Goal: Information Seeking & Learning: Learn about a topic

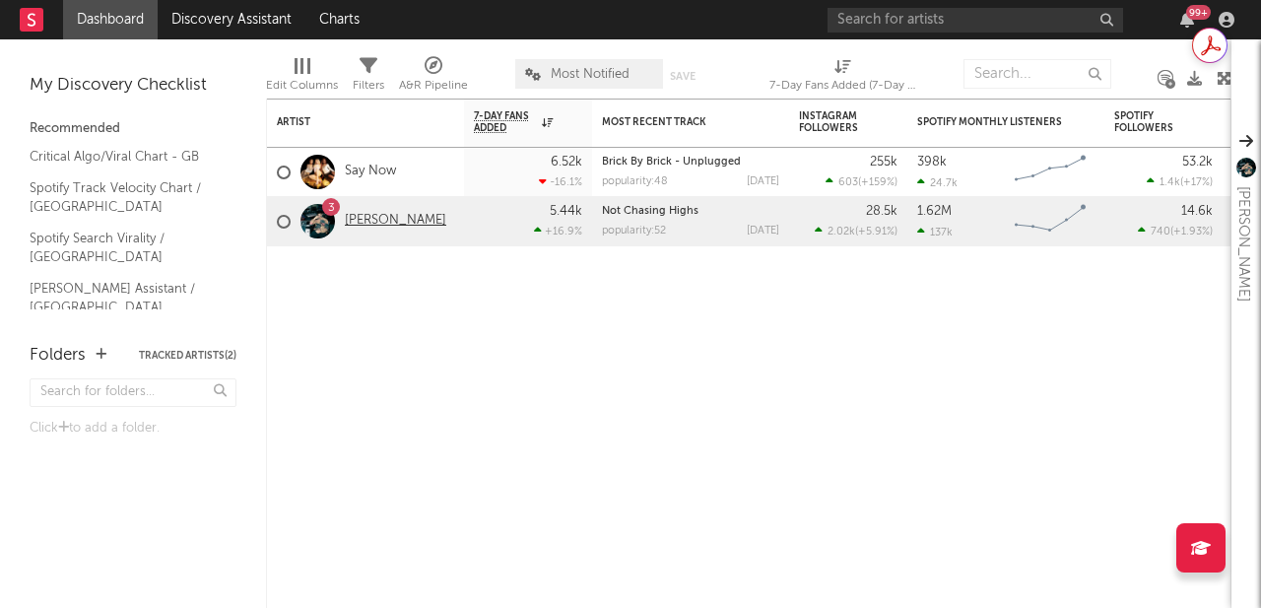
click at [362, 214] on link "[PERSON_NAME]" at bounding box center [395, 221] width 101 height 17
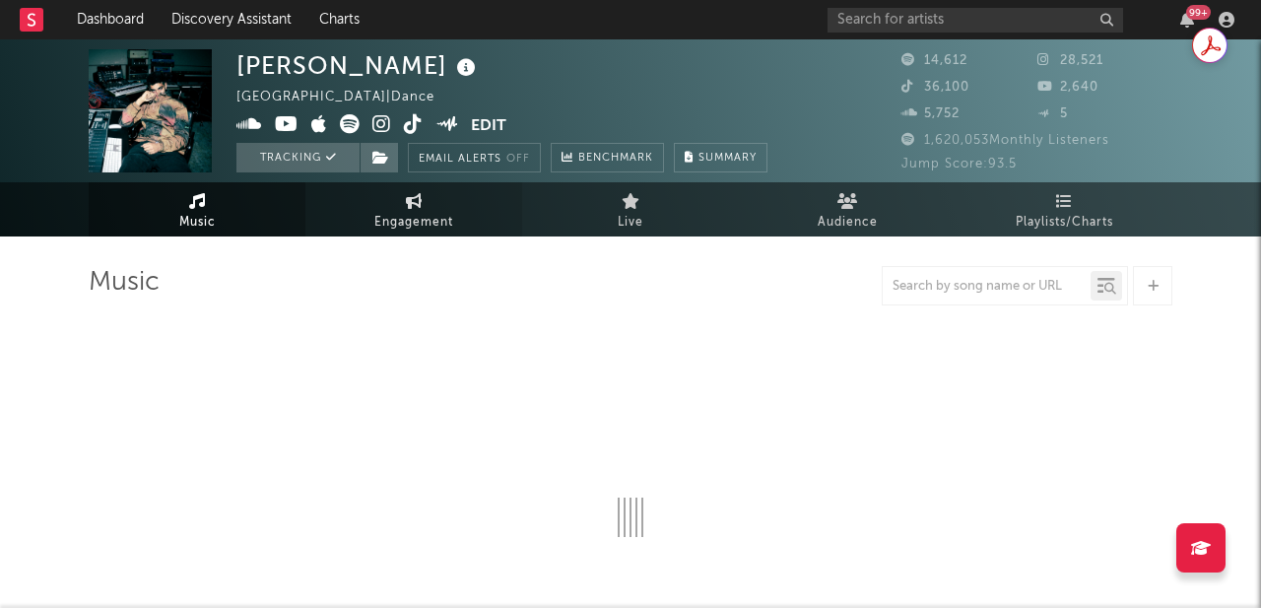
select select "6m"
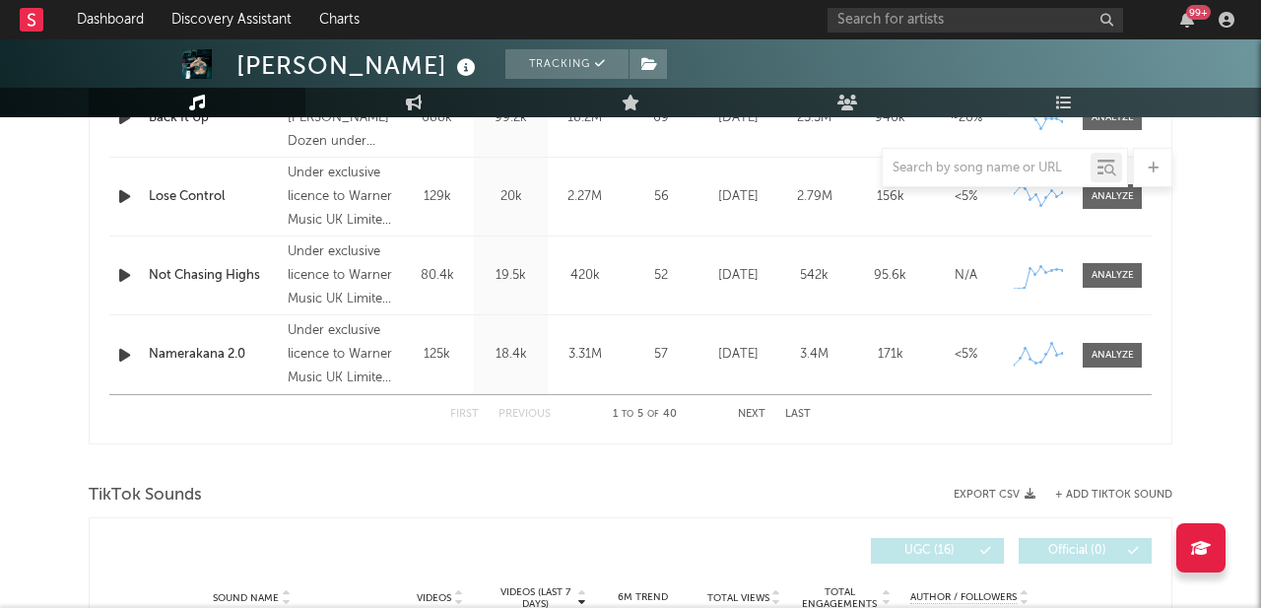
scroll to position [944, 0]
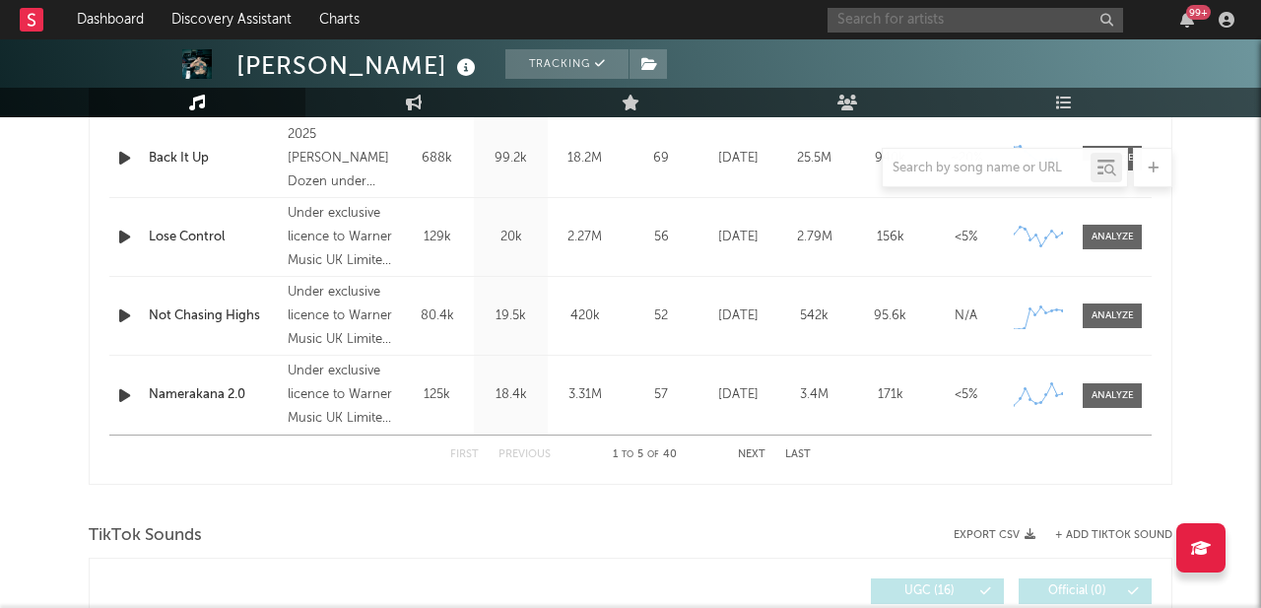
click at [904, 9] on input "text" at bounding box center [976, 20] width 296 height 25
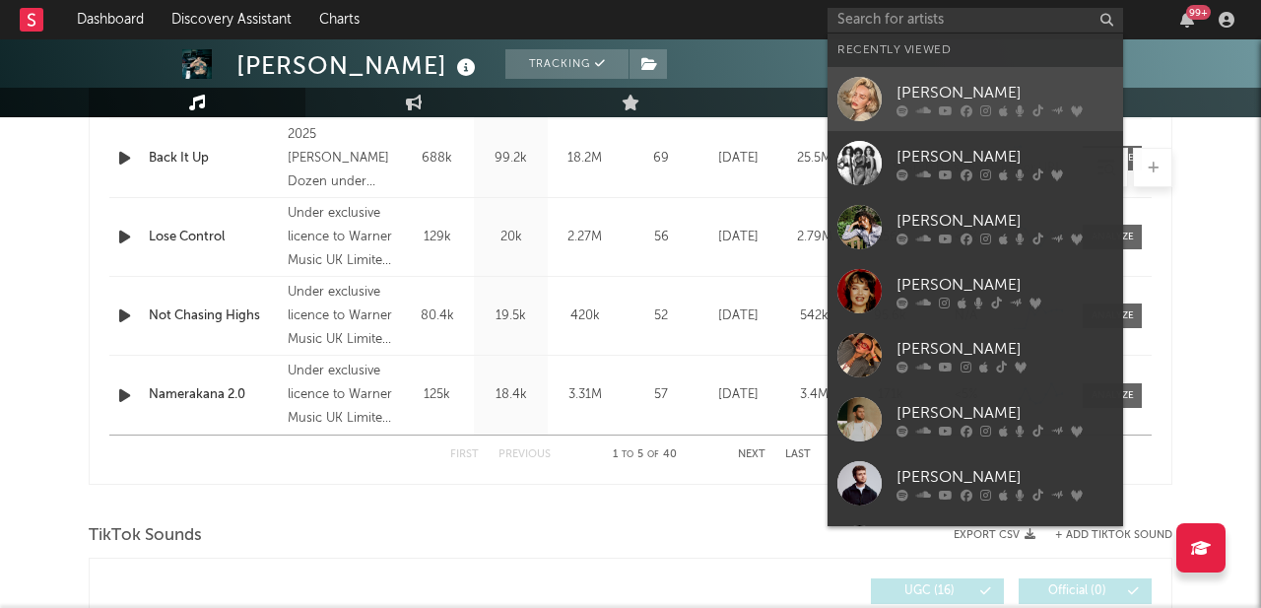
click at [936, 76] on link "[PERSON_NAME]" at bounding box center [976, 99] width 296 height 64
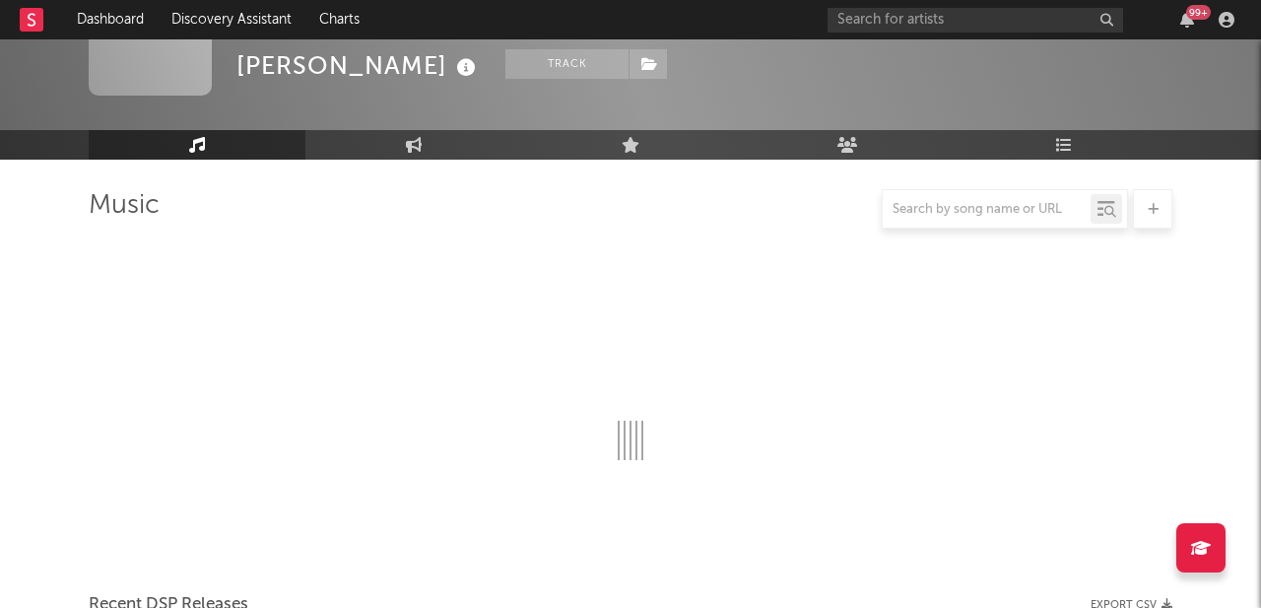
scroll to position [944, 0]
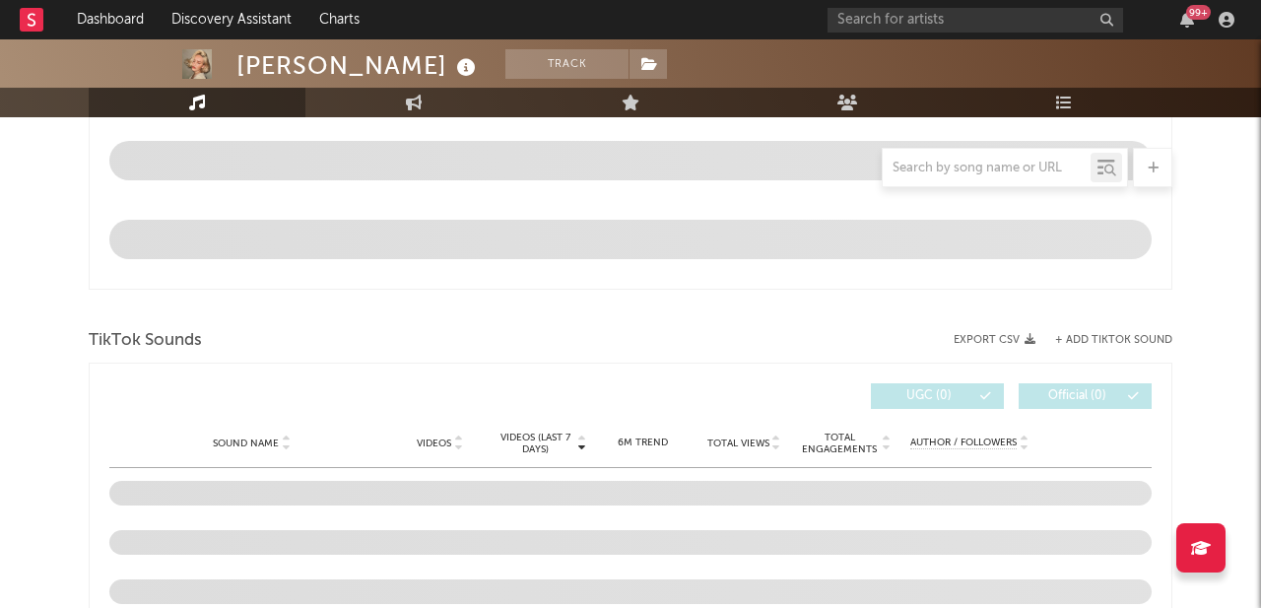
select select "6m"
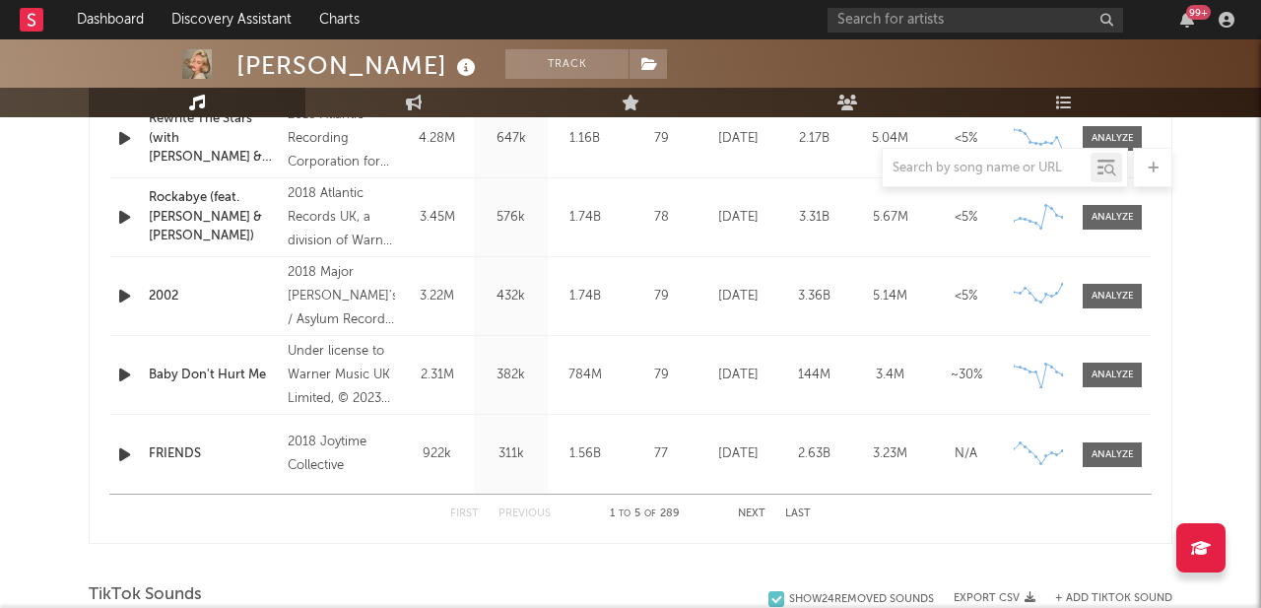
scroll to position [0, 0]
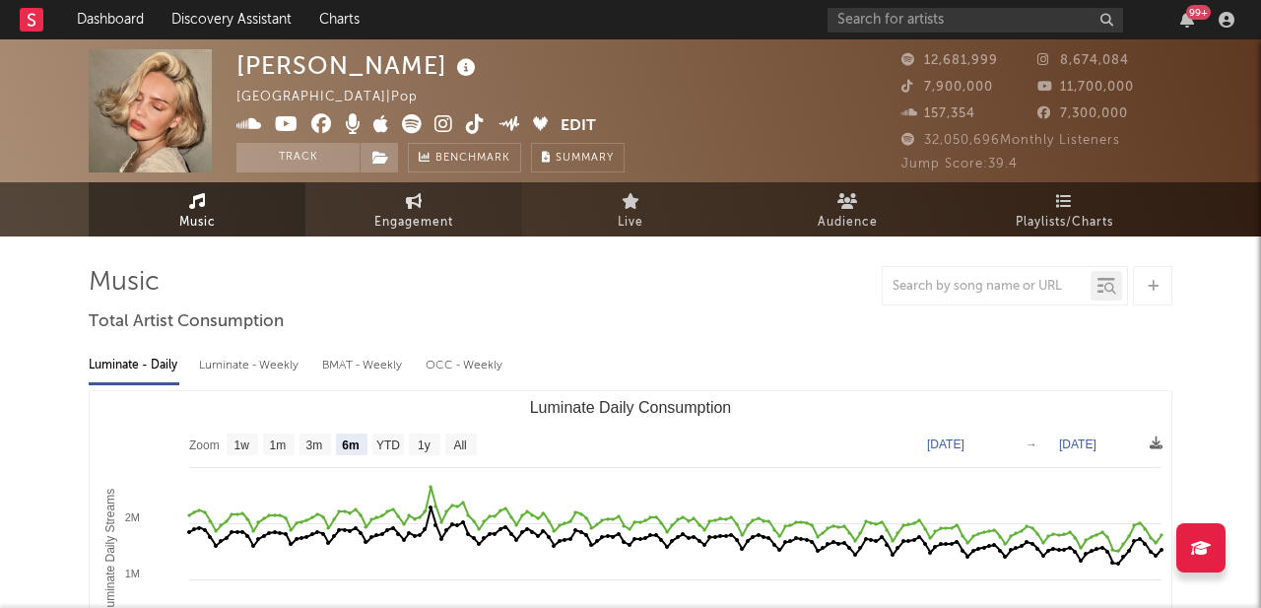
click at [389, 211] on span "Engagement" at bounding box center [413, 223] width 79 height 24
select select "1w"
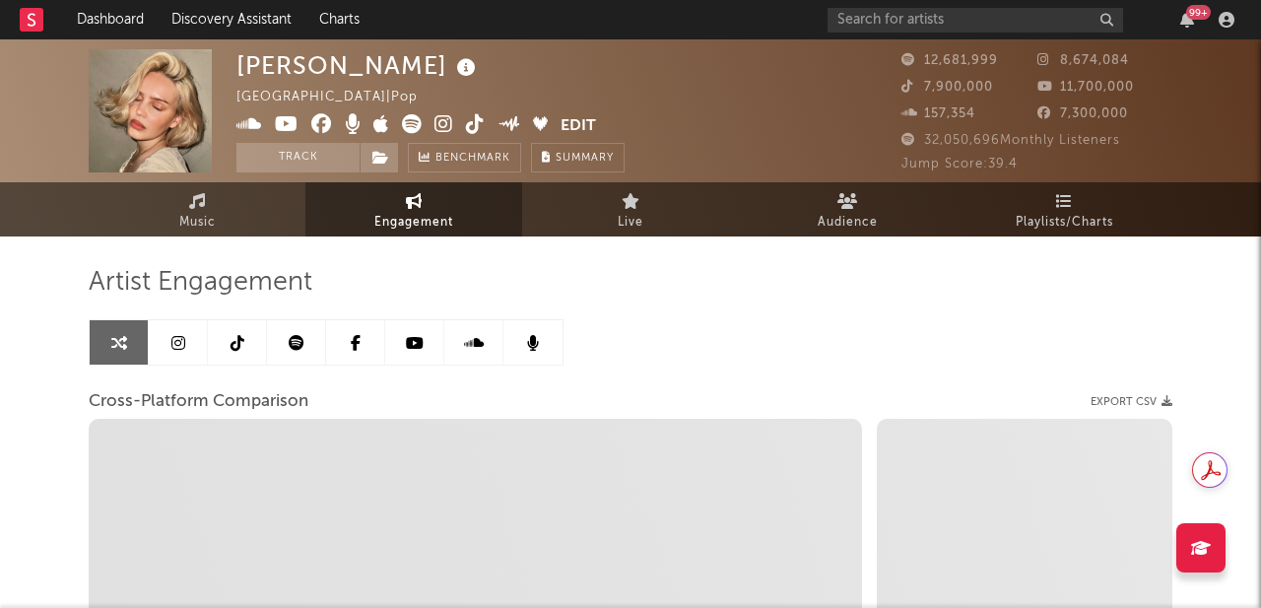
click at [169, 359] on link at bounding box center [178, 342] width 59 height 44
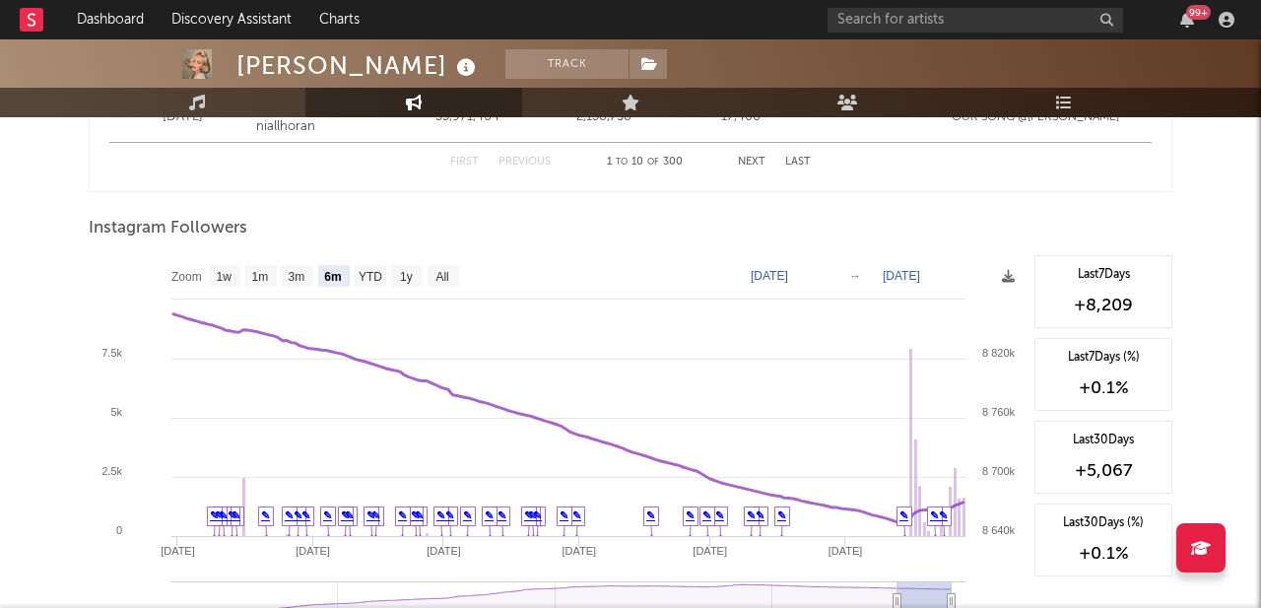
scroll to position [2933, 0]
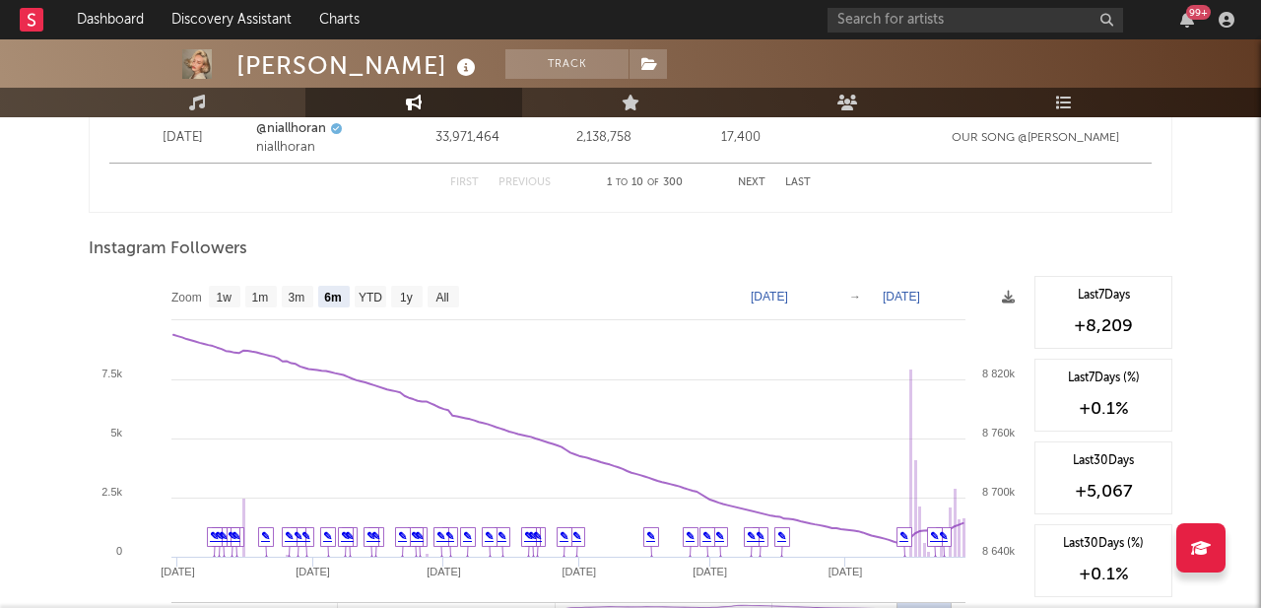
click at [436, 299] on text "All" at bounding box center [442, 298] width 13 height 14
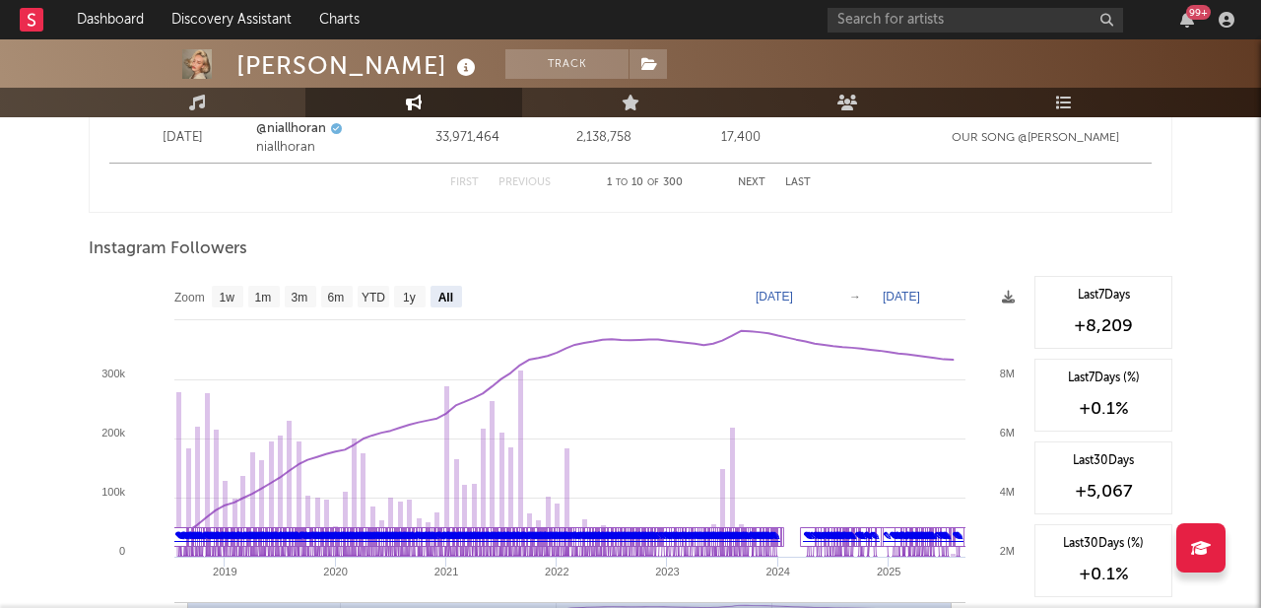
select select "All"
click at [774, 302] on text "[DATE]" at bounding box center [774, 297] width 37 height 14
click at [831, 296] on input "[DATE]" at bounding box center [785, 297] width 92 height 20
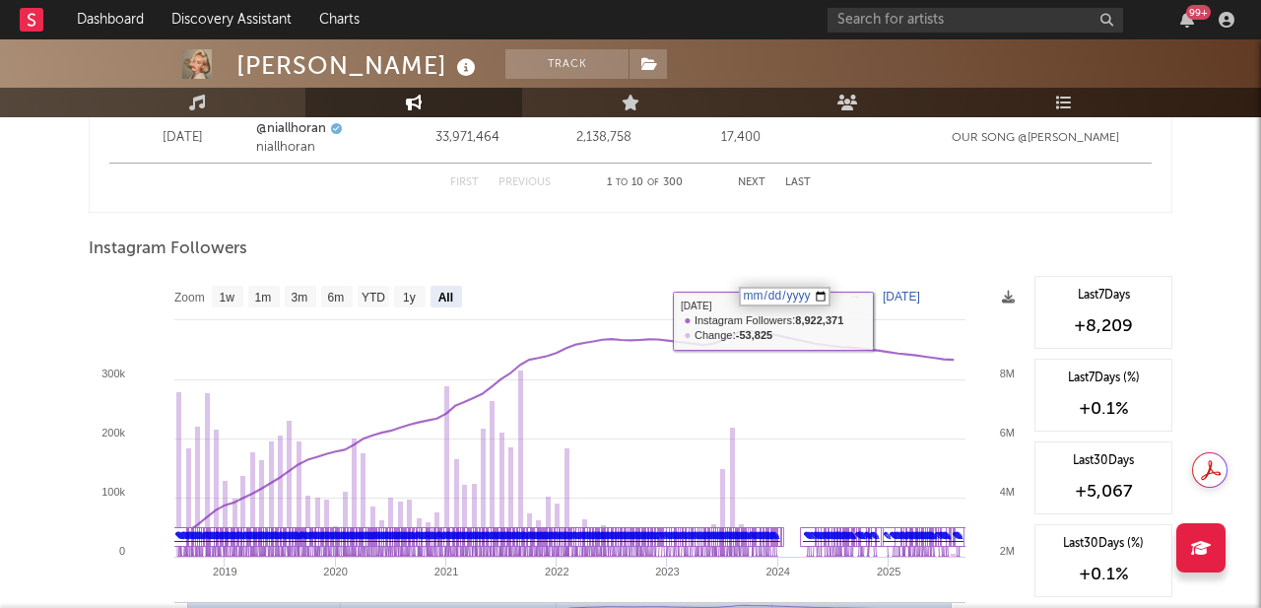
click at [827, 293] on input "[DATE]" at bounding box center [785, 297] width 92 height 20
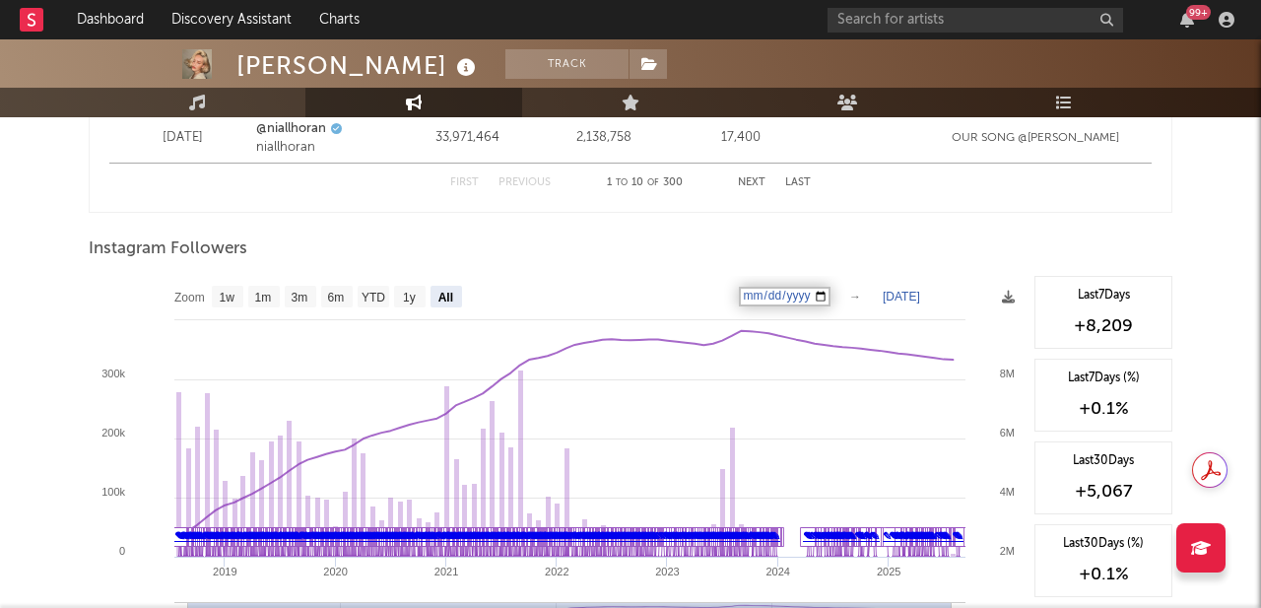
type input "[DATE]"
click at [940, 245] on div "Instagram Followers" at bounding box center [631, 250] width 1084 height 34
click at [793, 301] on text "[DATE]" at bounding box center [774, 297] width 37 height 14
click at [799, 301] on input "[DATE]" at bounding box center [785, 297] width 92 height 20
type input "[DATE]"
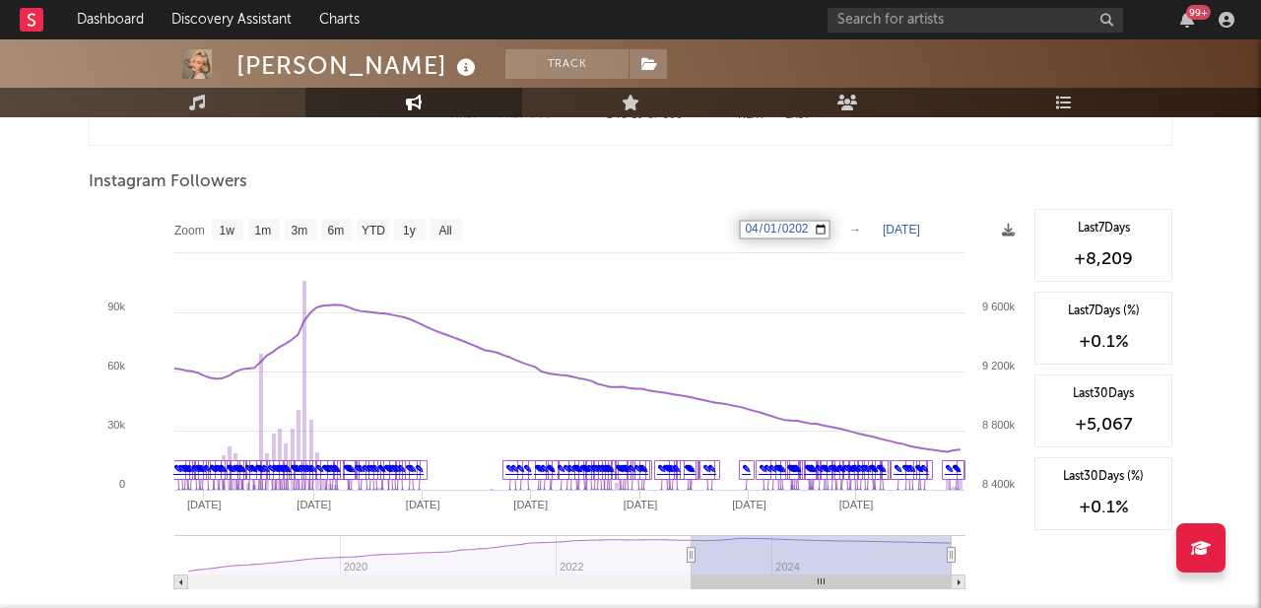
scroll to position [2995, 0]
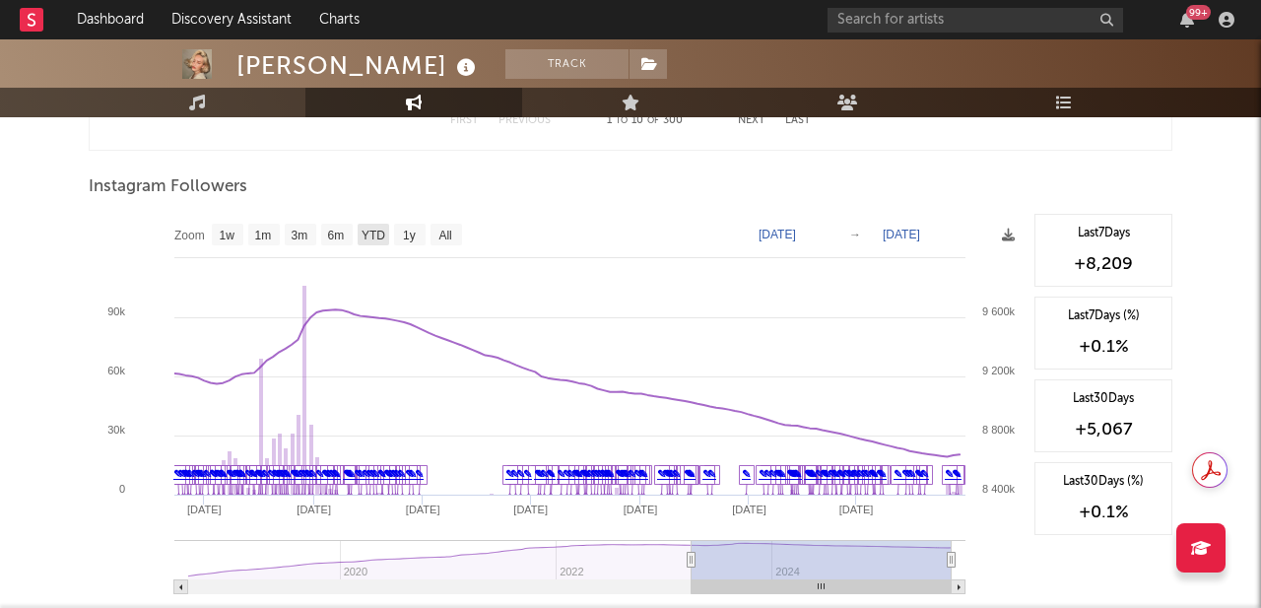
click at [379, 240] on text "YTD" at bounding box center [374, 236] width 24 height 14
select select "YTD"
type input "[DATE]"
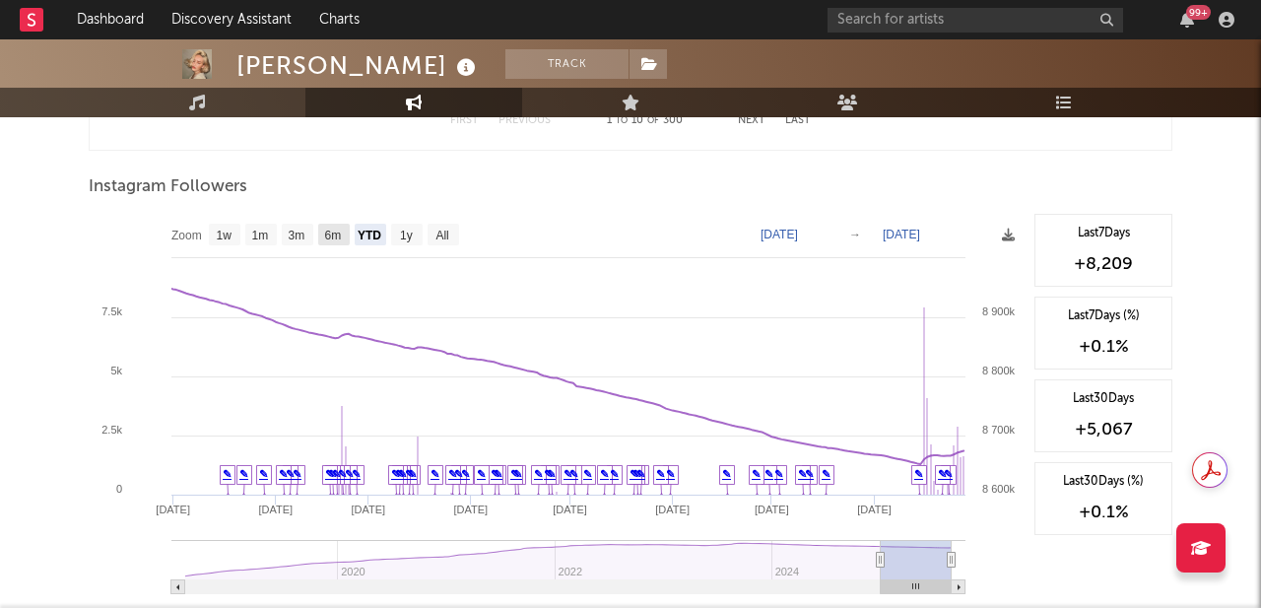
click at [330, 239] on text "6m" at bounding box center [333, 236] width 17 height 14
select select "6m"
type input "[DATE]"
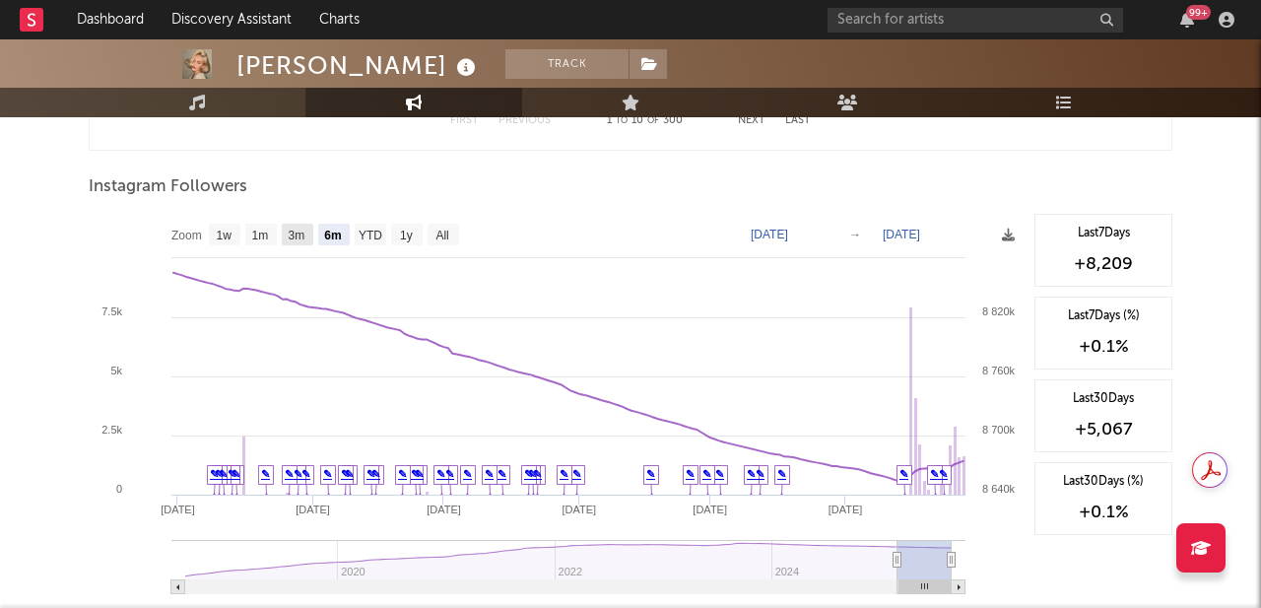
click at [289, 234] on text "3m" at bounding box center [297, 236] width 17 height 14
select select "3m"
type input "[DATE]"
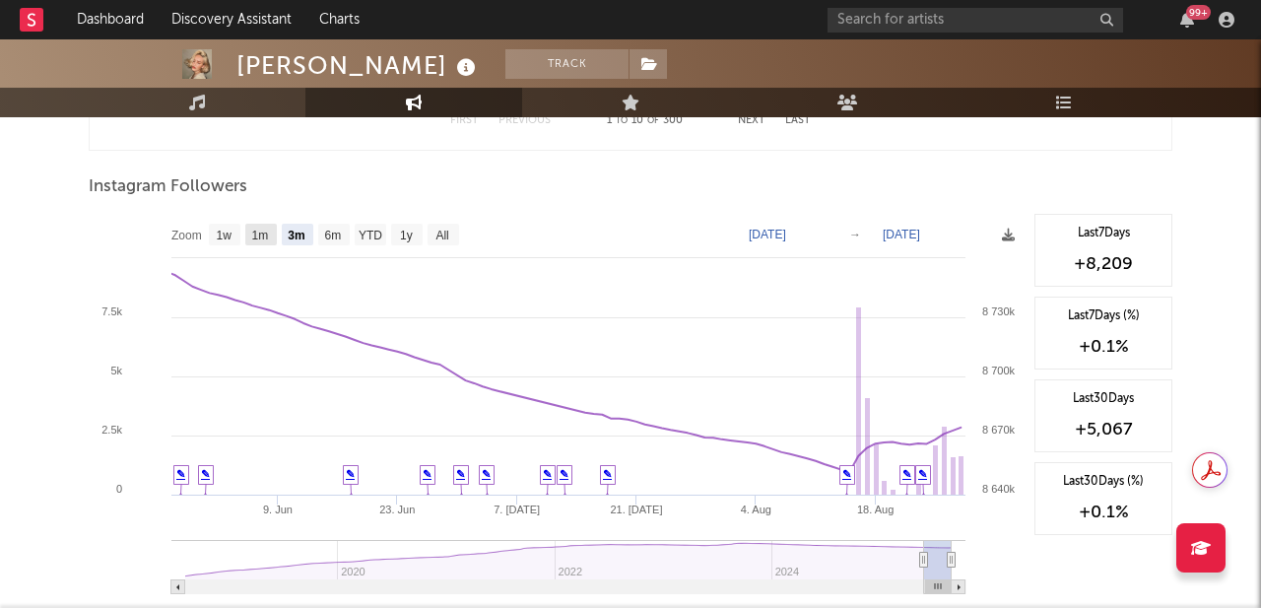
click at [260, 235] on text "1m" at bounding box center [260, 236] width 17 height 14
select select "1m"
type input "[DATE]"
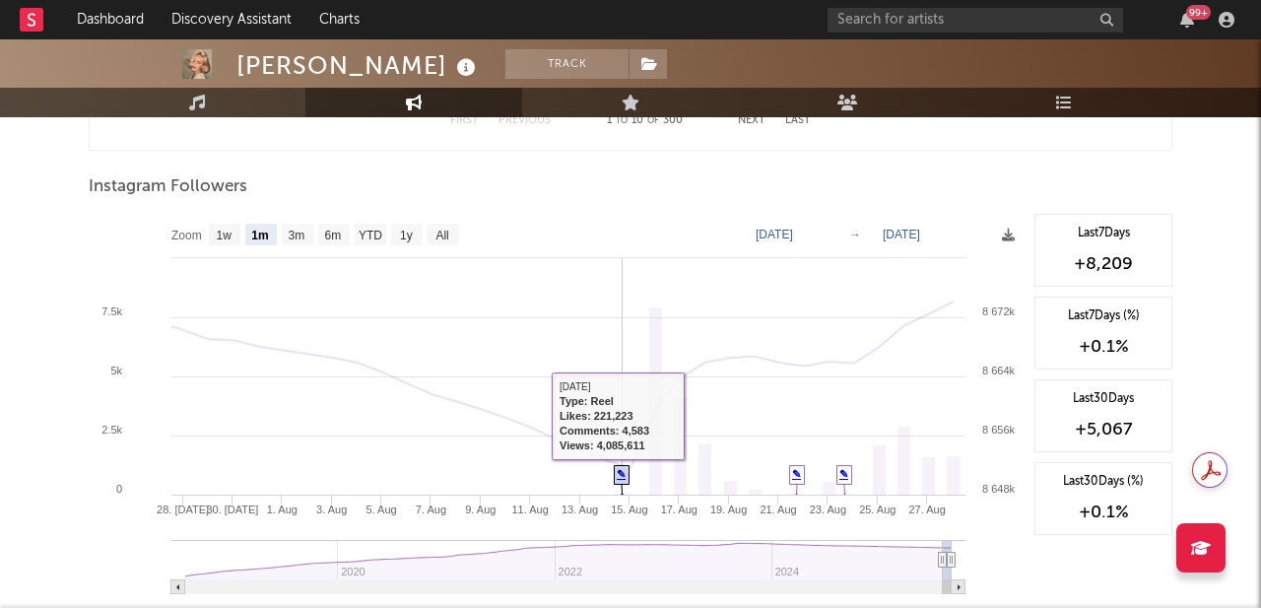
click at [617, 476] on link "✎" at bounding box center [621, 474] width 9 height 12
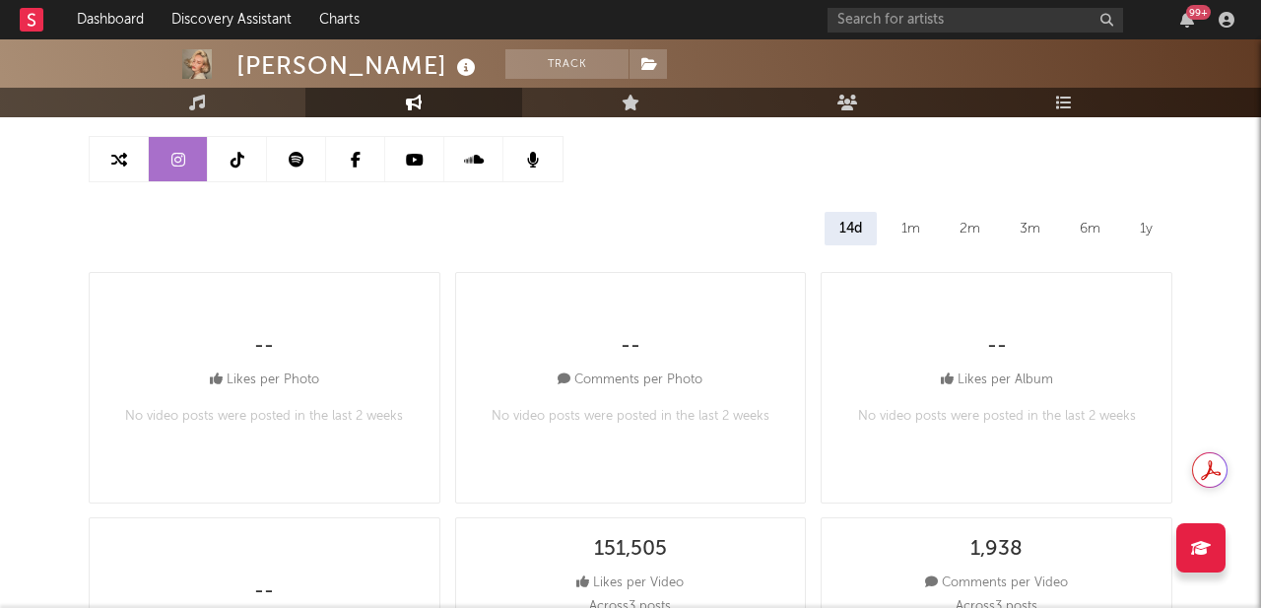
scroll to position [173, 0]
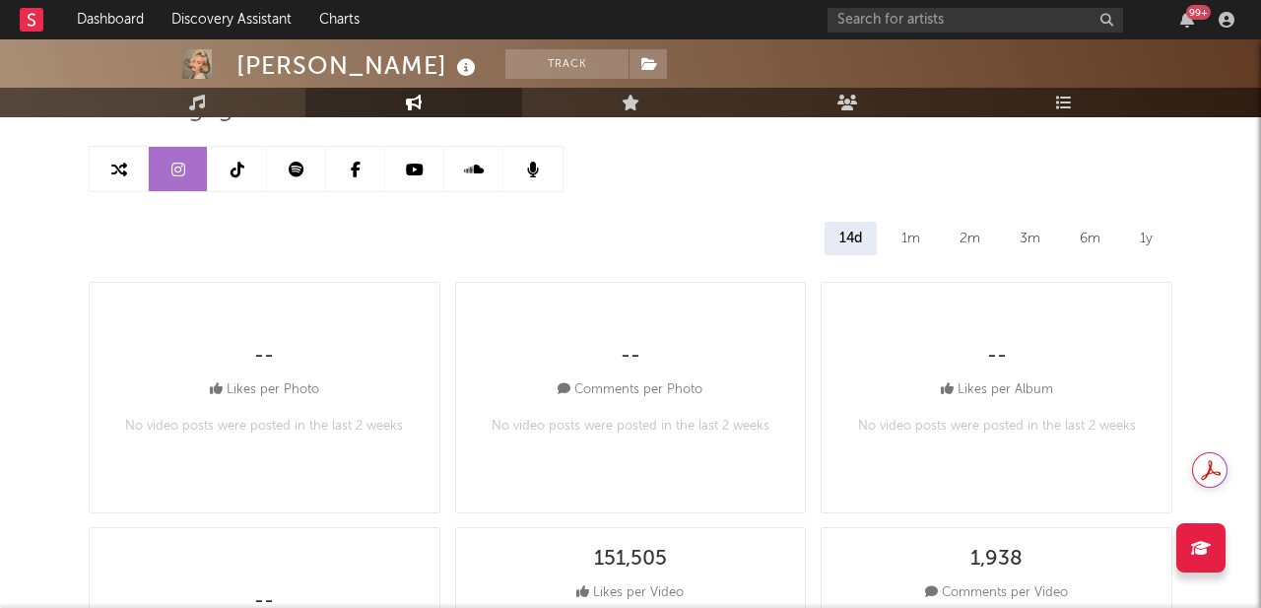
click at [1135, 240] on div "1y" at bounding box center [1146, 239] width 42 height 34
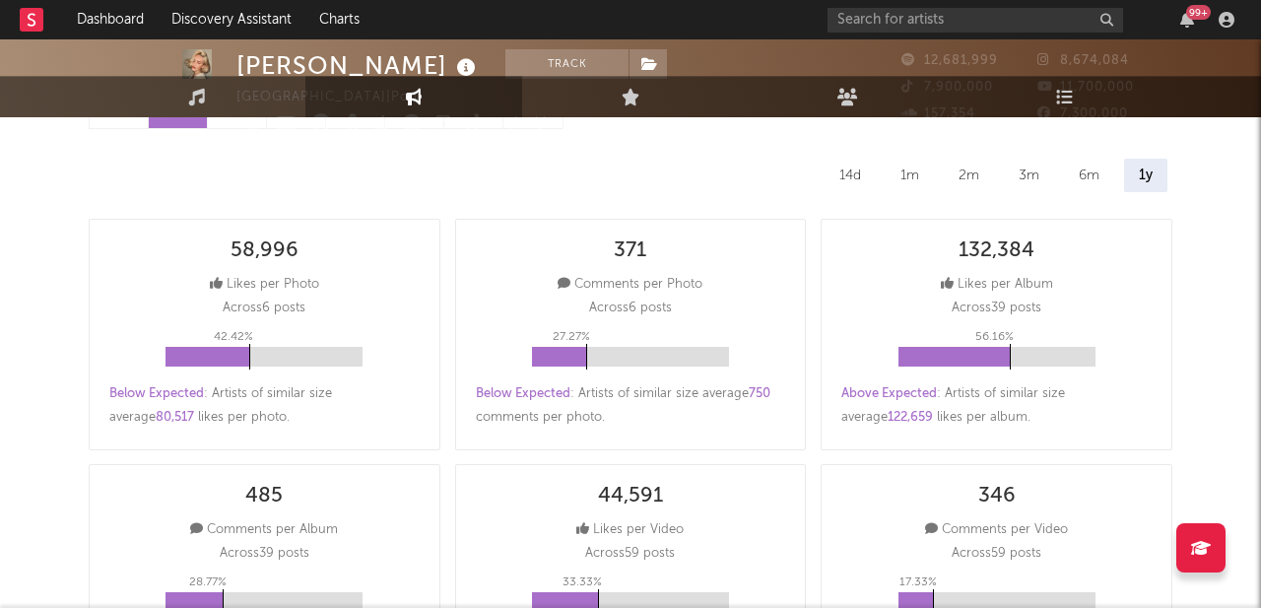
scroll to position [0, 0]
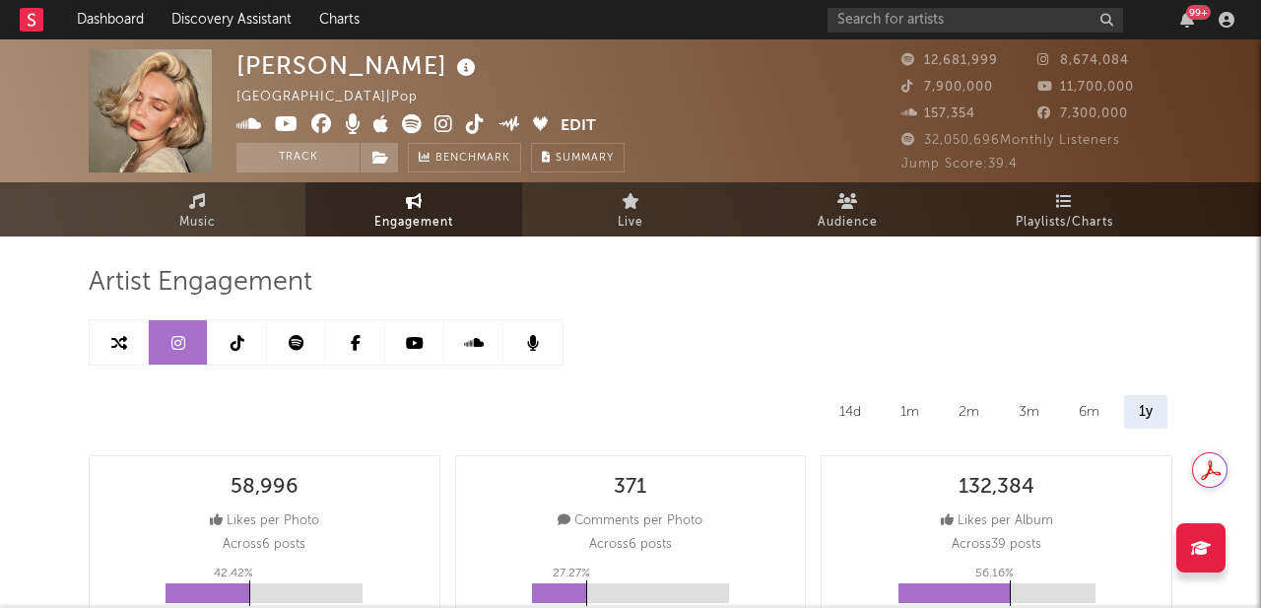
click at [244, 349] on link at bounding box center [237, 342] width 59 height 44
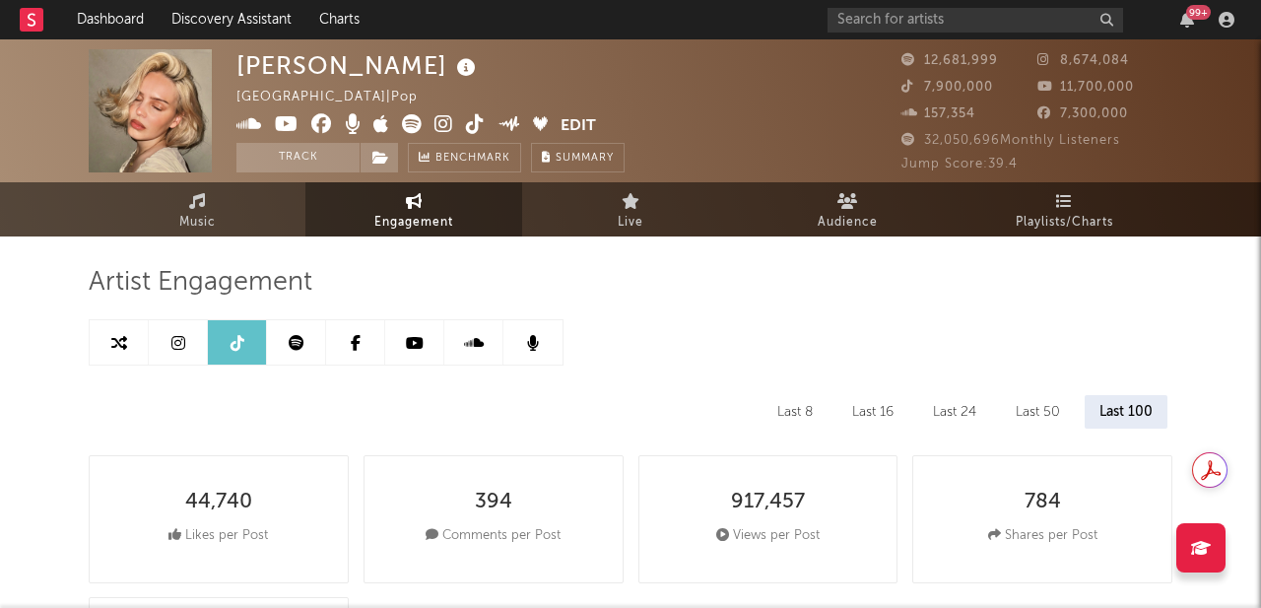
select select "6m"
click at [346, 322] on link at bounding box center [355, 342] width 59 height 44
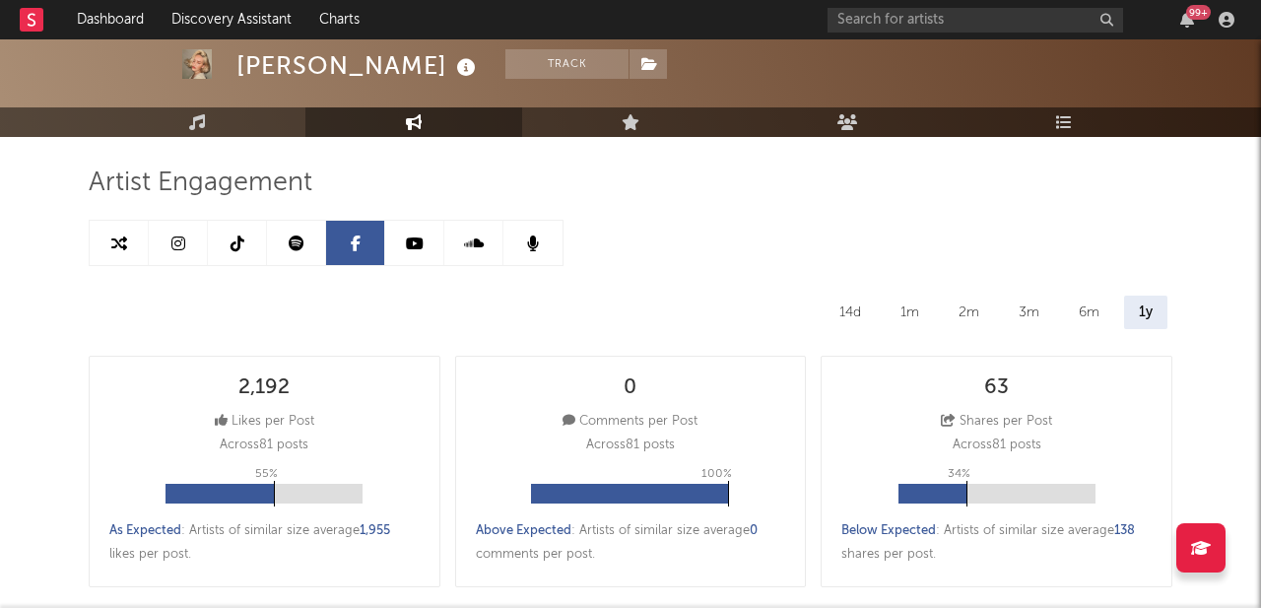
click at [247, 241] on link at bounding box center [237, 243] width 59 height 44
select select "6m"
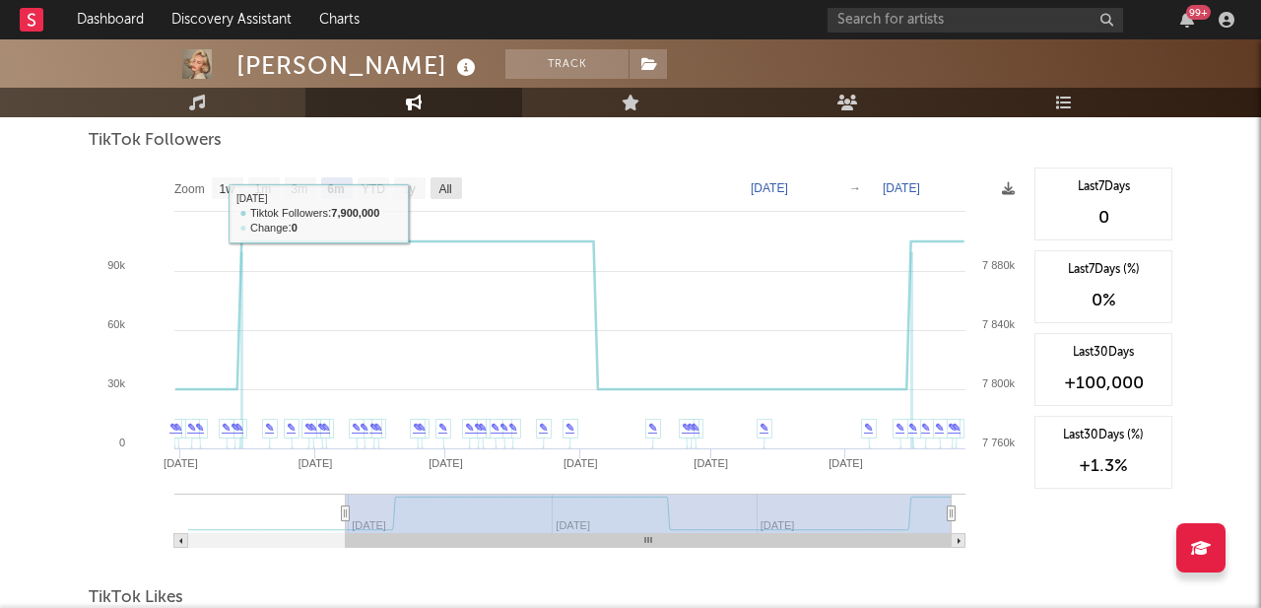
scroll to position [1878, 0]
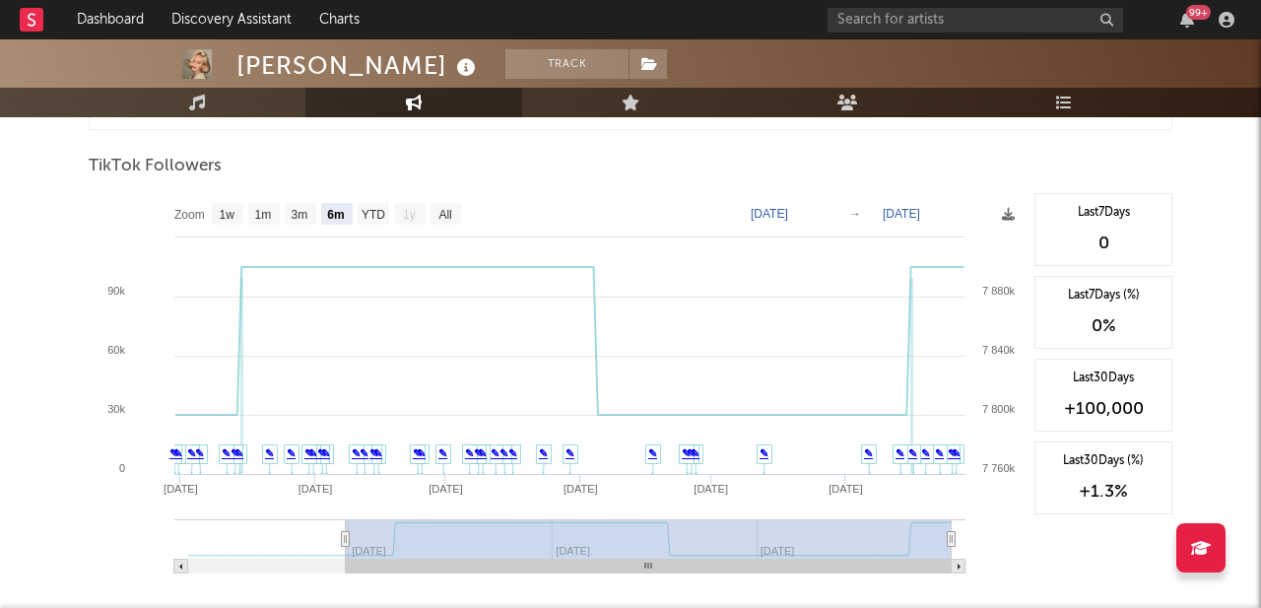
click at [764, 221] on rect at bounding box center [557, 390] width 936 height 394
click at [762, 214] on text "[DATE]" at bounding box center [769, 214] width 37 height 14
type input "[DATE]"
click at [806, 214] on input "[DATE]" at bounding box center [782, 214] width 92 height 20
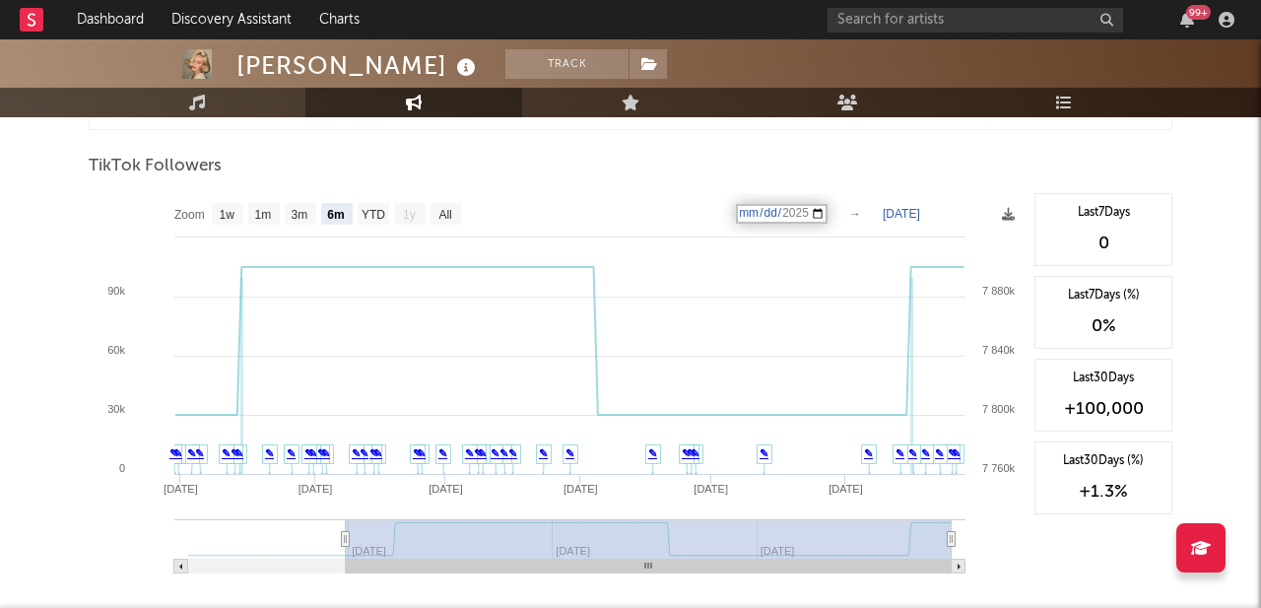
click at [800, 214] on input "[DATE]" at bounding box center [782, 214] width 92 height 20
click at [828, 215] on input "[DATE]" at bounding box center [782, 214] width 92 height 20
type input "[DATE]"
click at [379, 220] on text "YTD" at bounding box center [374, 215] width 24 height 14
select select "YTD"
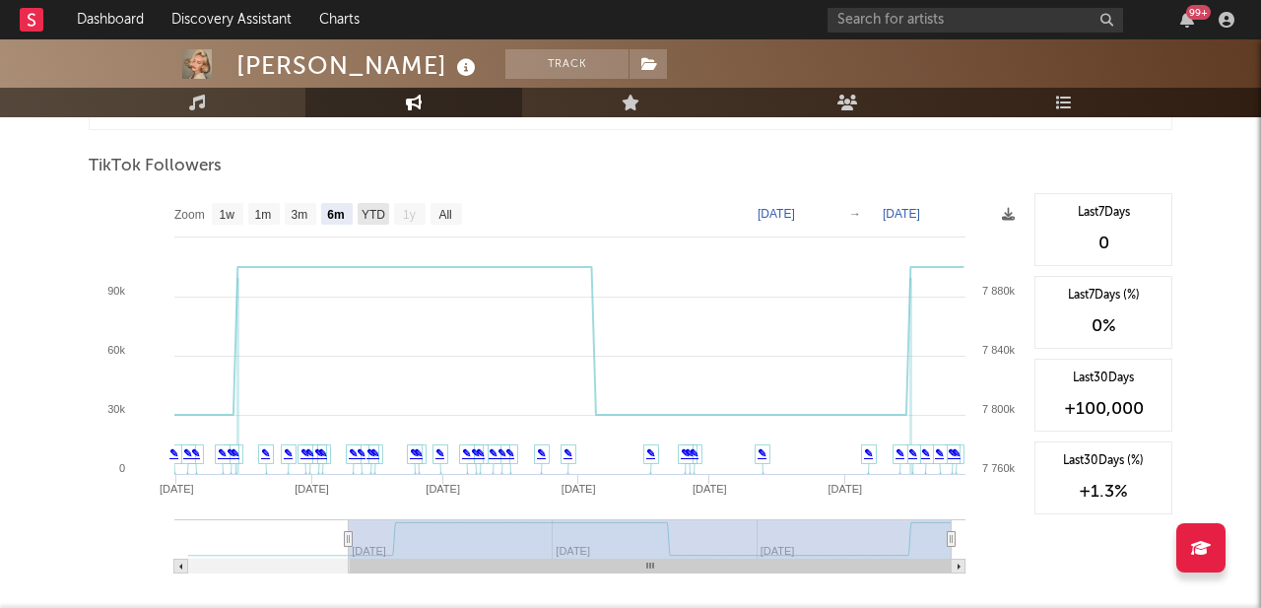
type input "[DATE]"
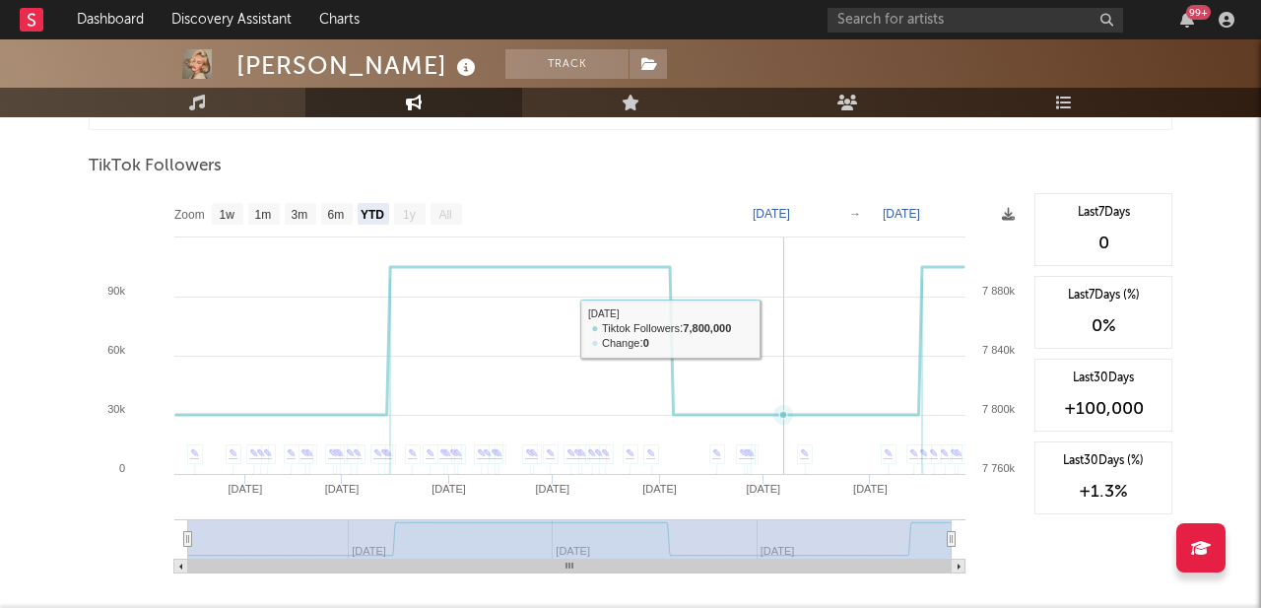
scroll to position [1872, 0]
